Goal: Register for event/course

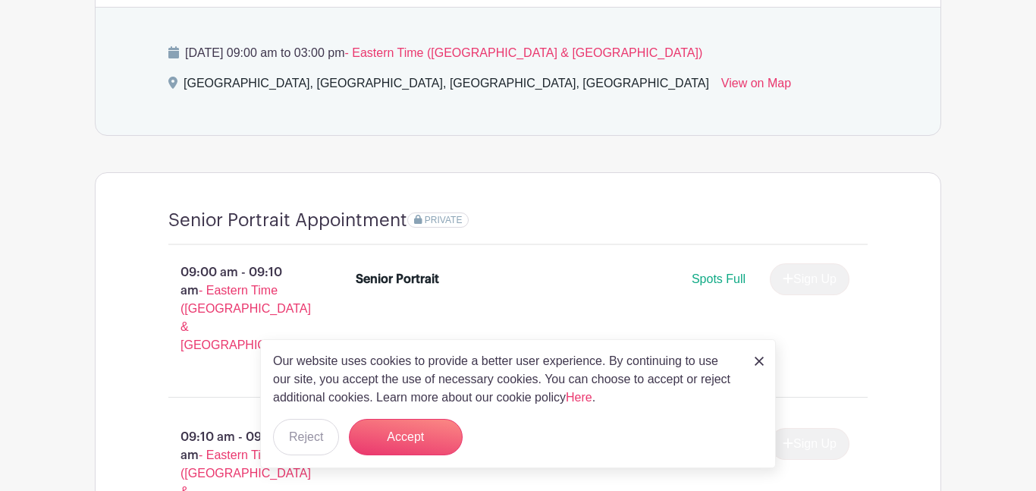
click at [756, 365] on img at bounding box center [758, 360] width 9 height 9
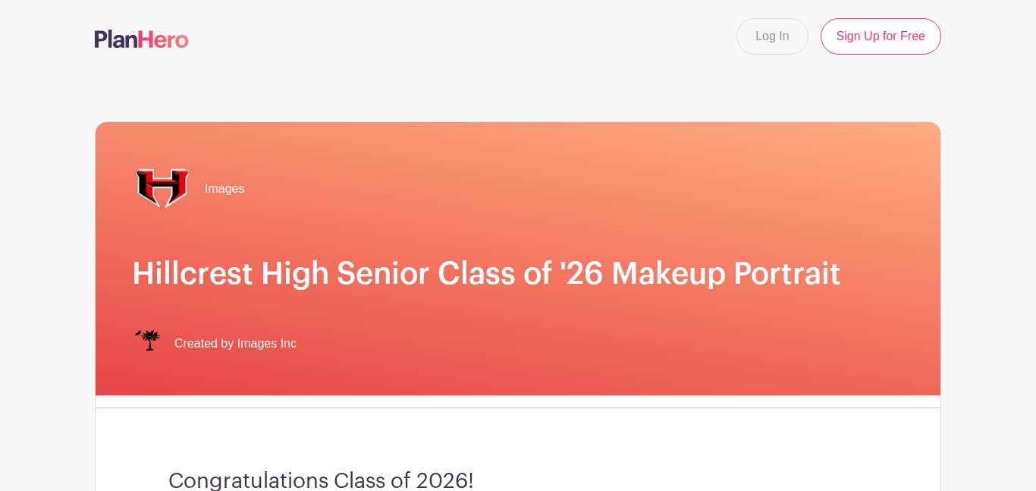
click at [245, 325] on div "Images Hillcrest High Senior Class of '26 Makeup Portrait Created by Images Inc" at bounding box center [518, 258] width 845 height 273
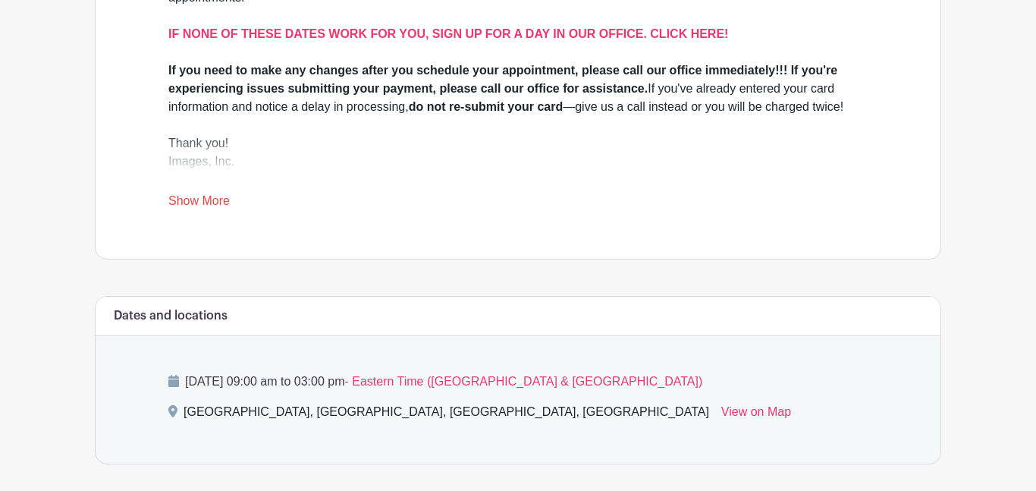
scroll to position [557, 0]
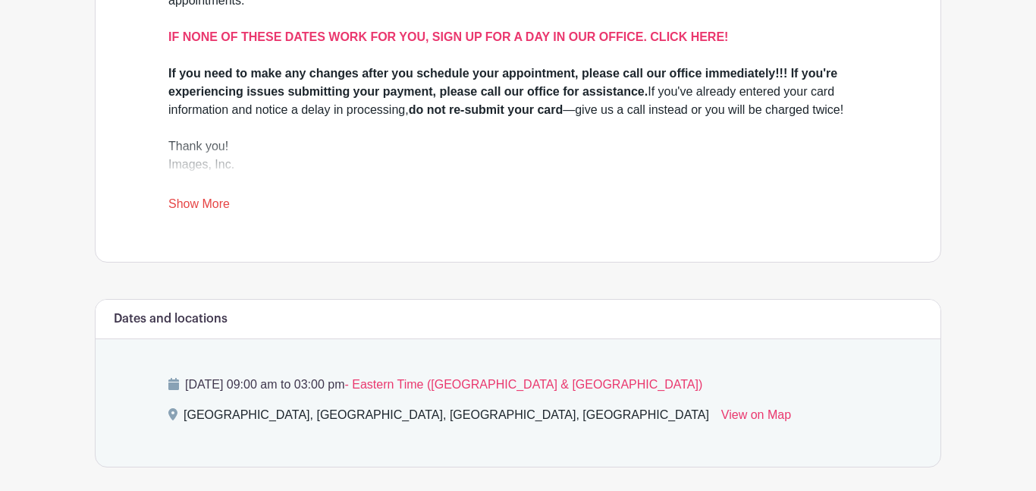
click at [365, 417] on div "[GEOGRAPHIC_DATA], [GEOGRAPHIC_DATA], [GEOGRAPHIC_DATA], [GEOGRAPHIC_DATA]" at bounding box center [445, 418] width 525 height 24
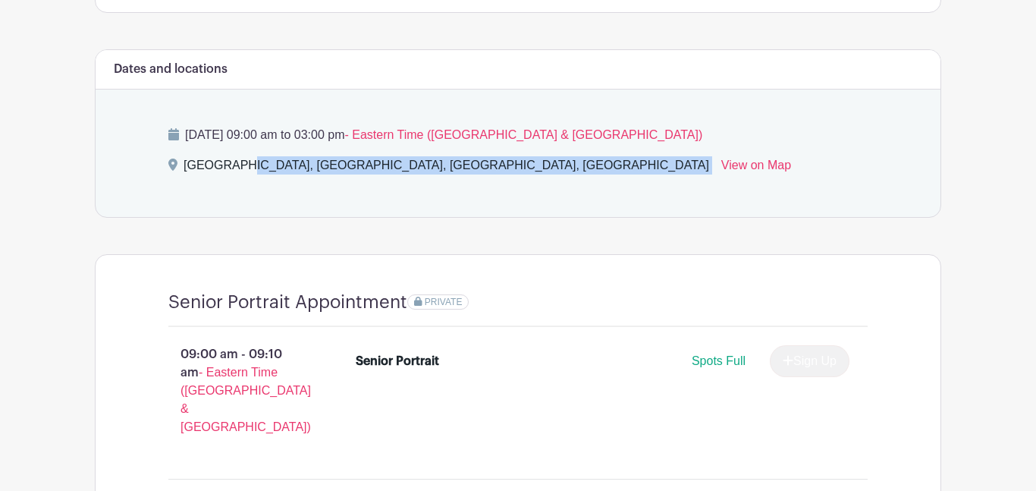
scroll to position [818, 0]
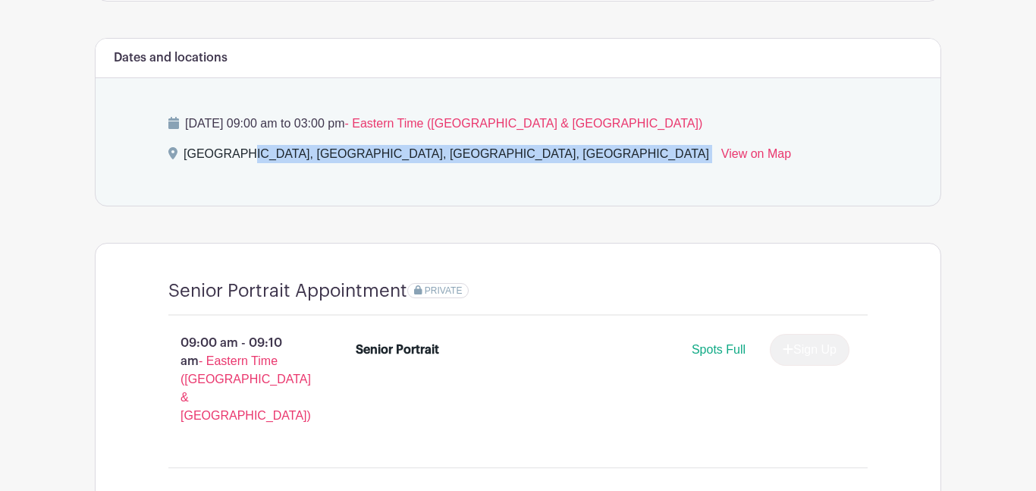
click at [365, 417] on div "09:00 am - 09:10 am - Eastern Time ([GEOGRAPHIC_DATA] & [GEOGRAPHIC_DATA]) Seni…" at bounding box center [518, 385] width 772 height 140
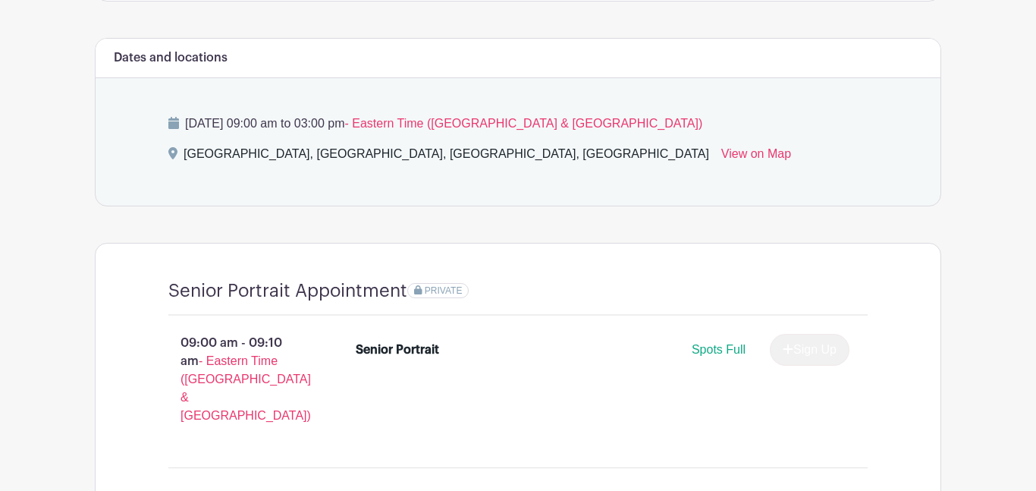
click at [365, 417] on div "09:00 am - 09:10 am - Eastern Time ([GEOGRAPHIC_DATA] & [GEOGRAPHIC_DATA]) Seni…" at bounding box center [518, 385] width 772 height 140
